Goal: Information Seeking & Learning: Learn about a topic

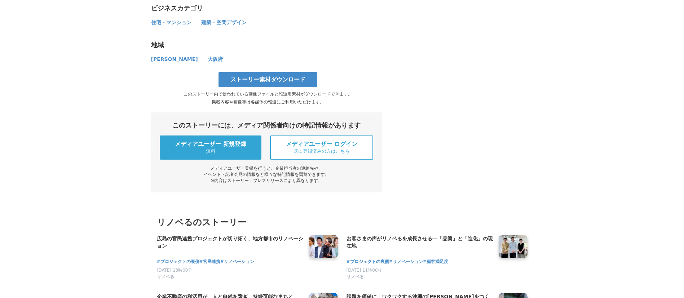
scroll to position [3828, 0]
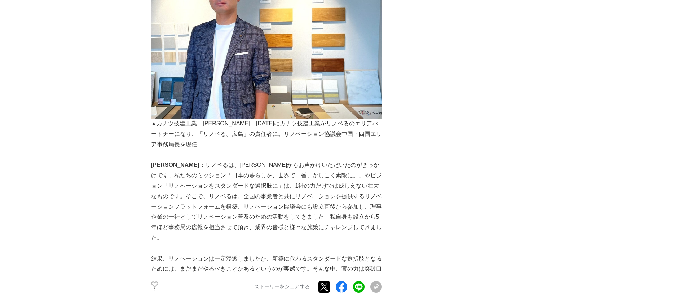
scroll to position [1619, 0]
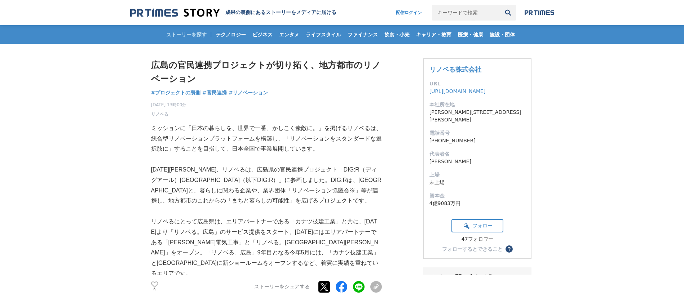
scroll to position [1786, 0]
